Goal: Information Seeking & Learning: Find contact information

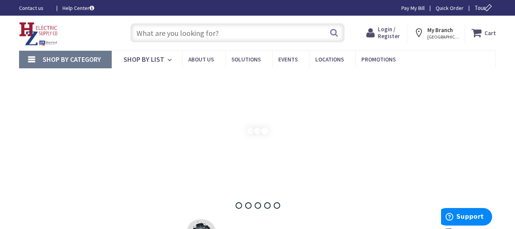
click at [32, 7] on link "Contact us" at bounding box center [34, 8] width 31 height 8
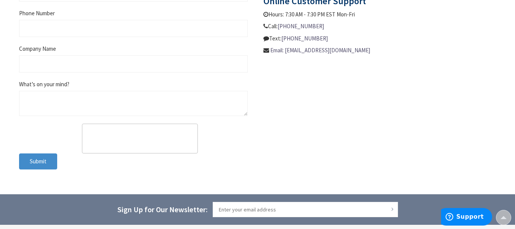
scroll to position [553, 0]
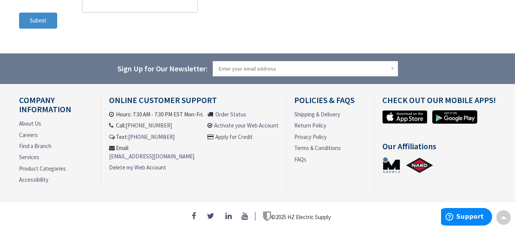
drag, startPoint x: 191, startPoint y: 158, endPoint x: 108, endPoint y: 164, distance: 83.0
click at [108, 164] on div "Online Customer Support Hours: 7:30 AM - 7:30 PM EST Mon-Fri. Call: 413-848-660…" at bounding box center [194, 142] width 186 height 95
copy link "[EMAIL_ADDRESS][DOMAIN_NAME]"
drag, startPoint x: 170, startPoint y: 131, endPoint x: 127, endPoint y: 129, distance: 43.2
click at [127, 129] on li "Call: 413-848-6603" at bounding box center [156, 125] width 95 height 8
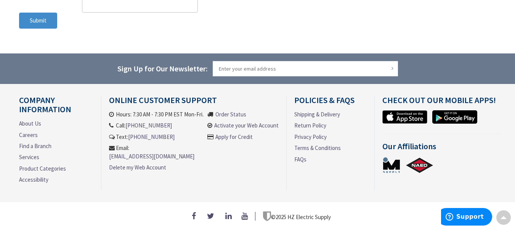
copy li "[PHONE_NUMBER]"
